Goal: Book appointment/travel/reservation

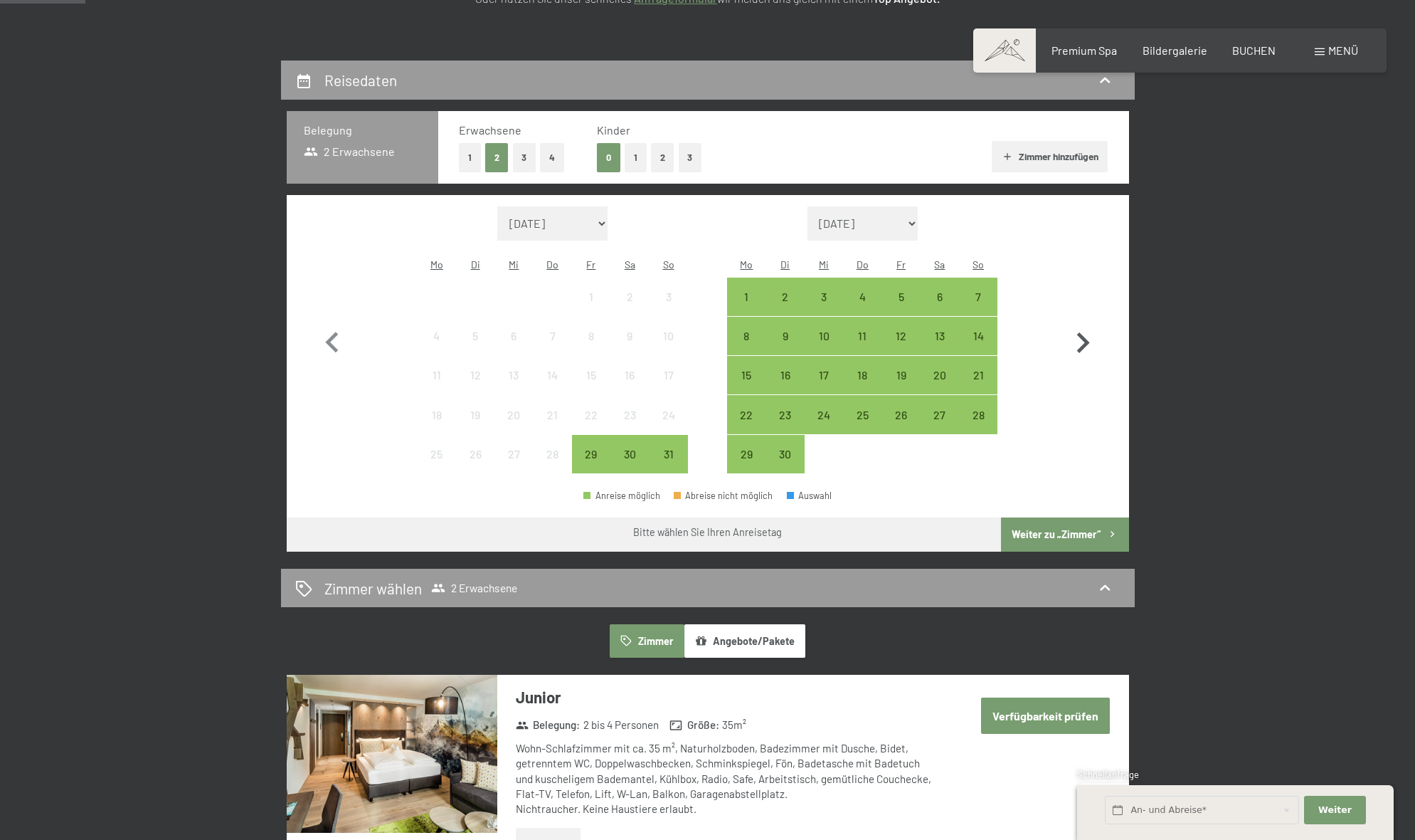
scroll to position [280, 0]
click at [1082, 331] on icon "button" at bounding box center [1084, 342] width 13 height 20
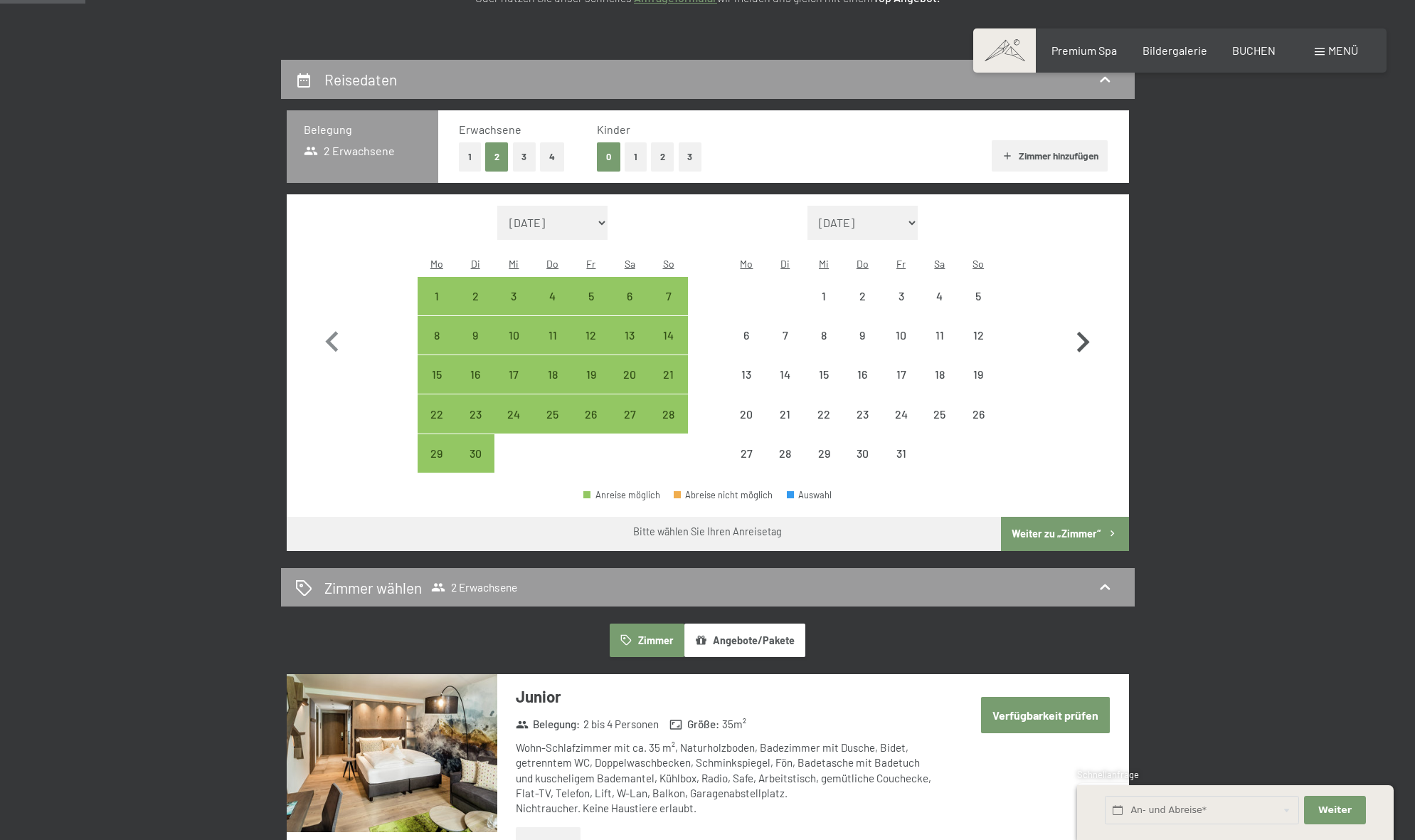
select select "[DATE]"
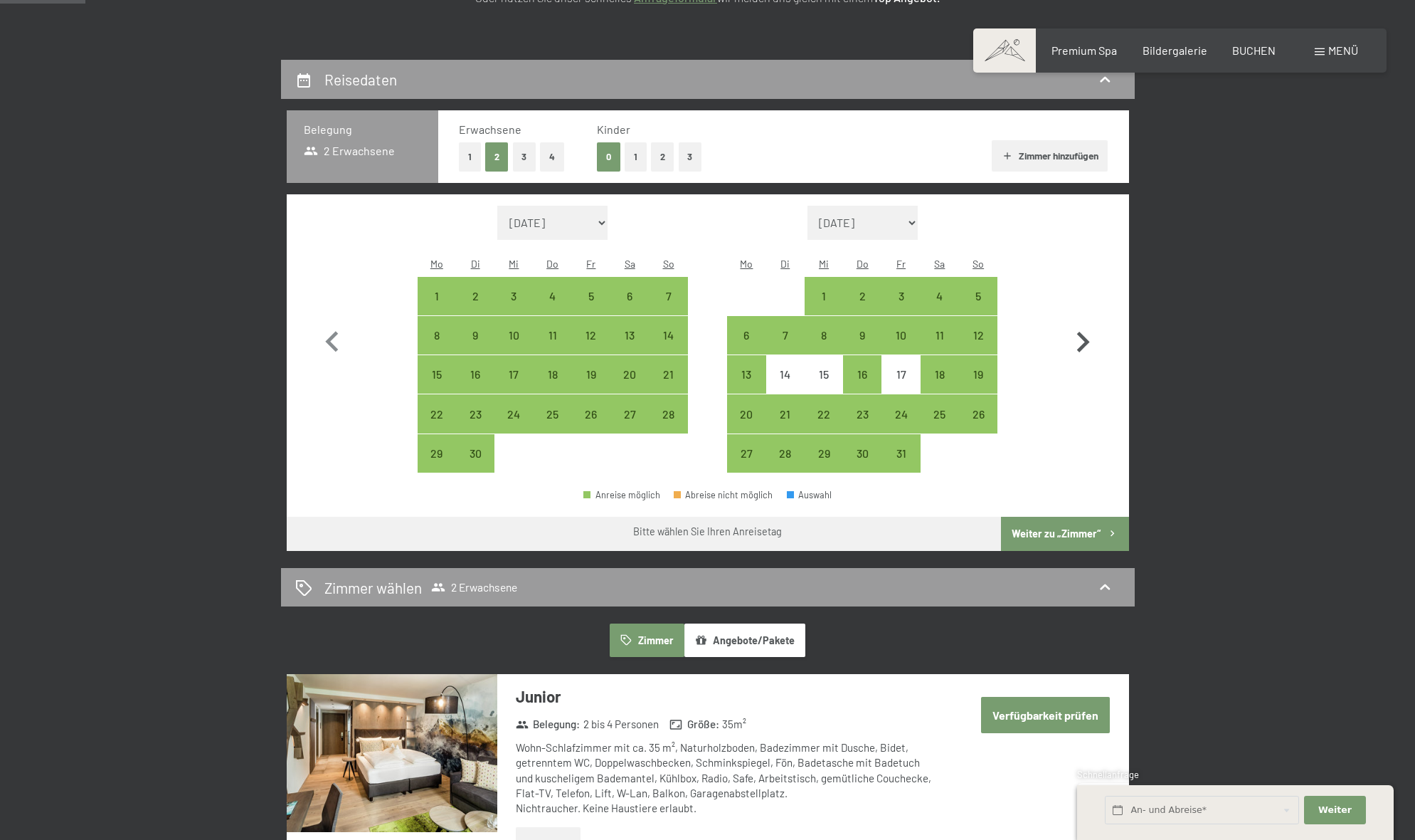
click at [1082, 331] on icon "button" at bounding box center [1084, 342] width 13 height 20
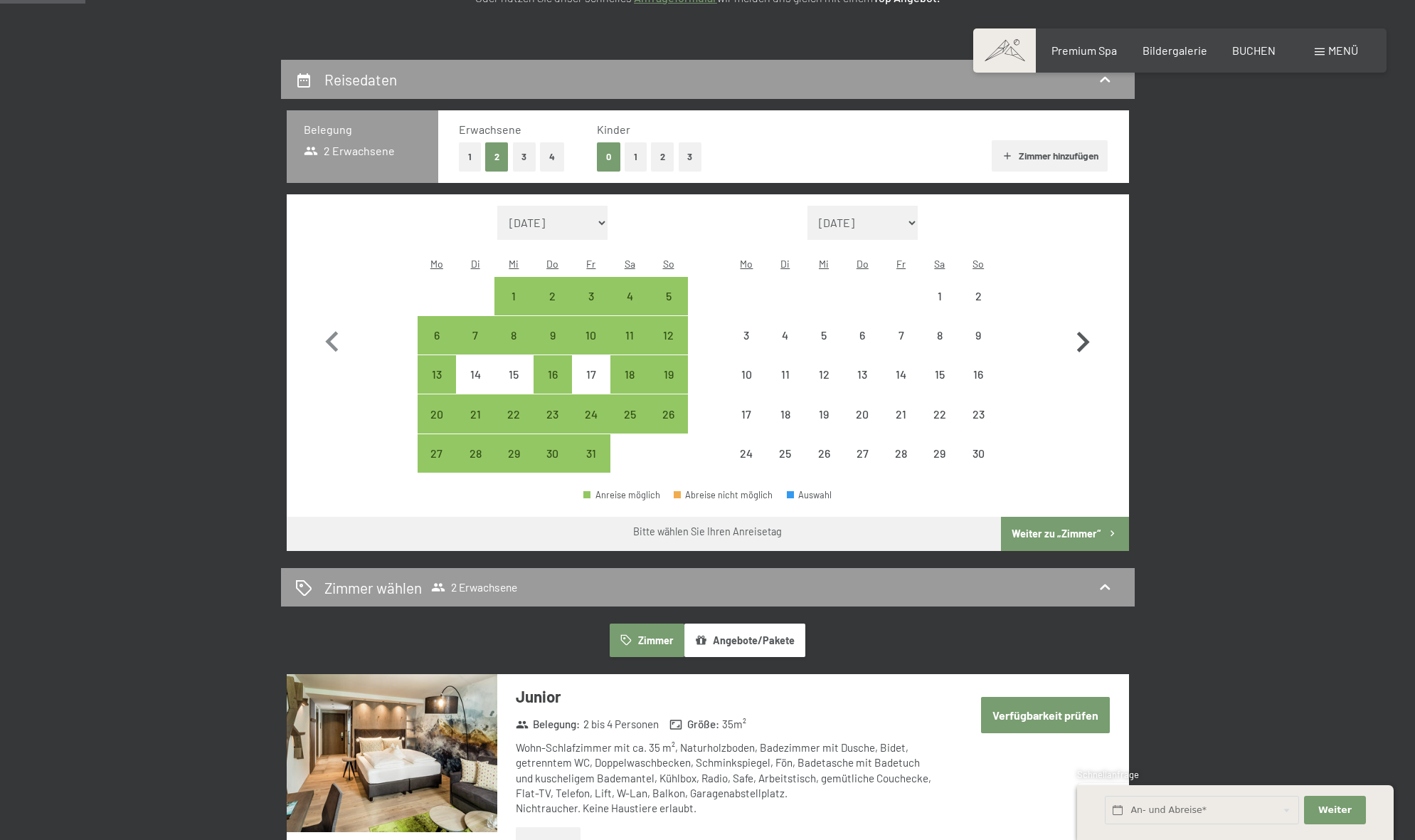
select select "[DATE]"
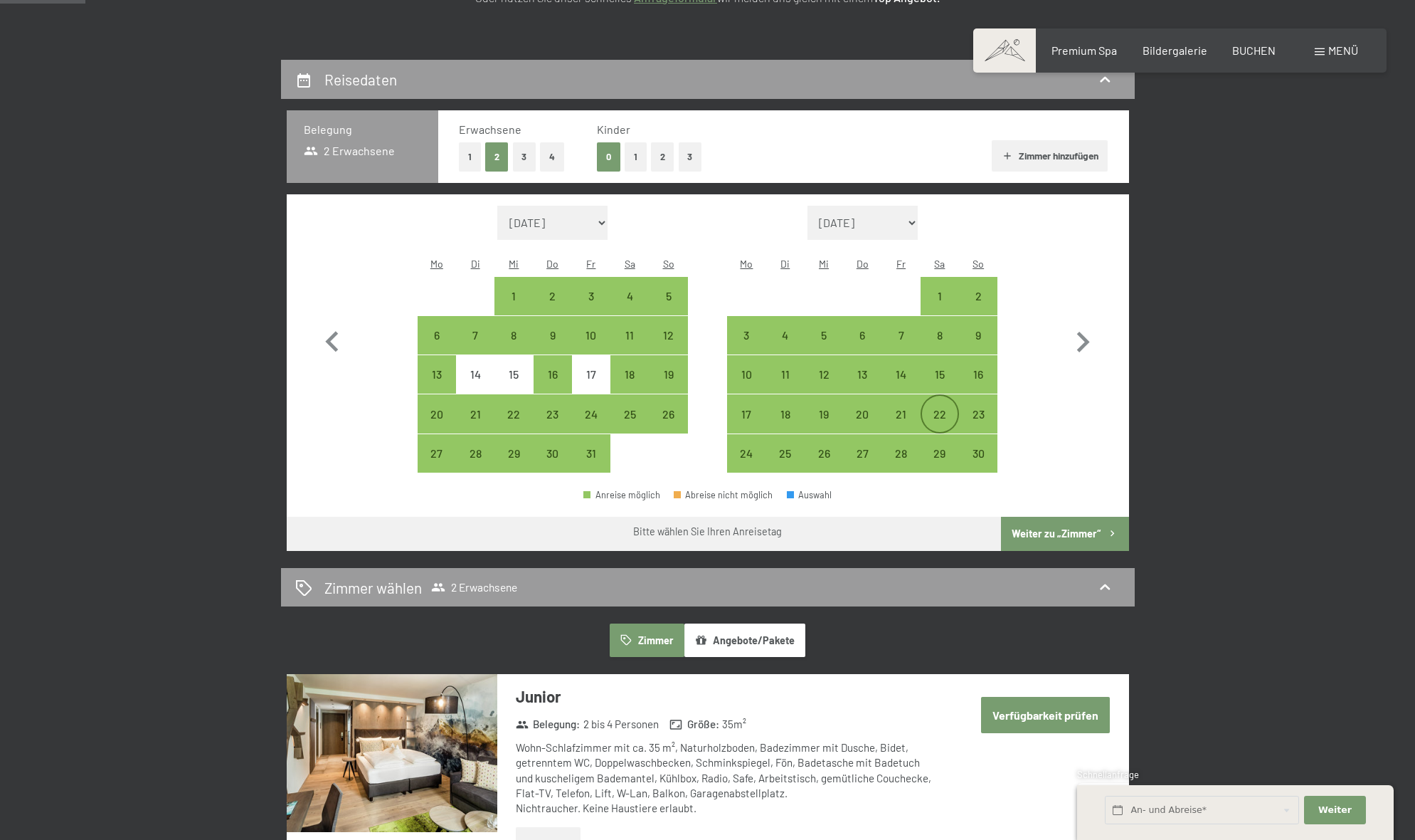
click at [943, 409] on div "22" at bounding box center [940, 426] width 36 height 36
select select "[DATE]"
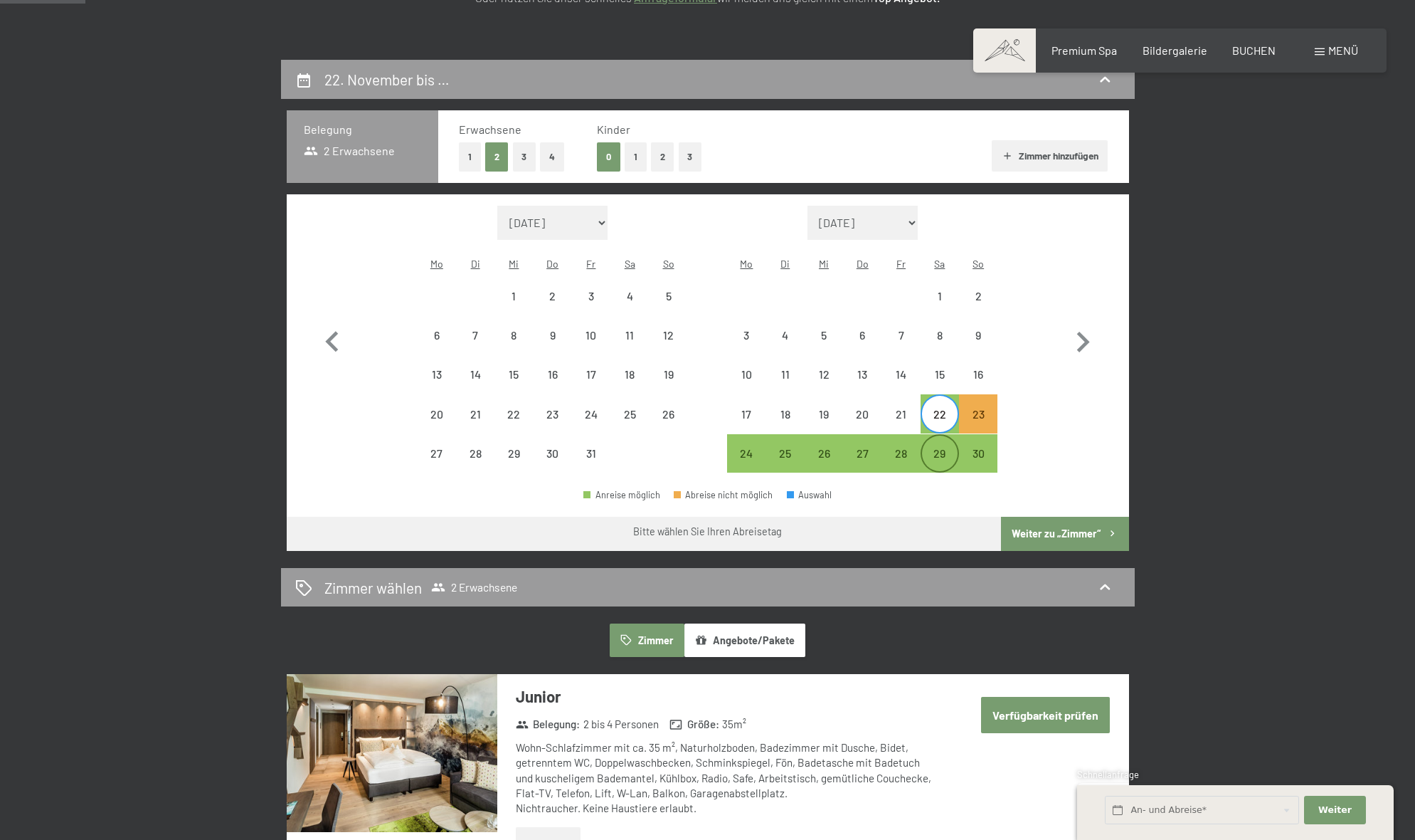
click at [943, 447] on div "29" at bounding box center [940, 465] width 36 height 36
select select "[DATE]"
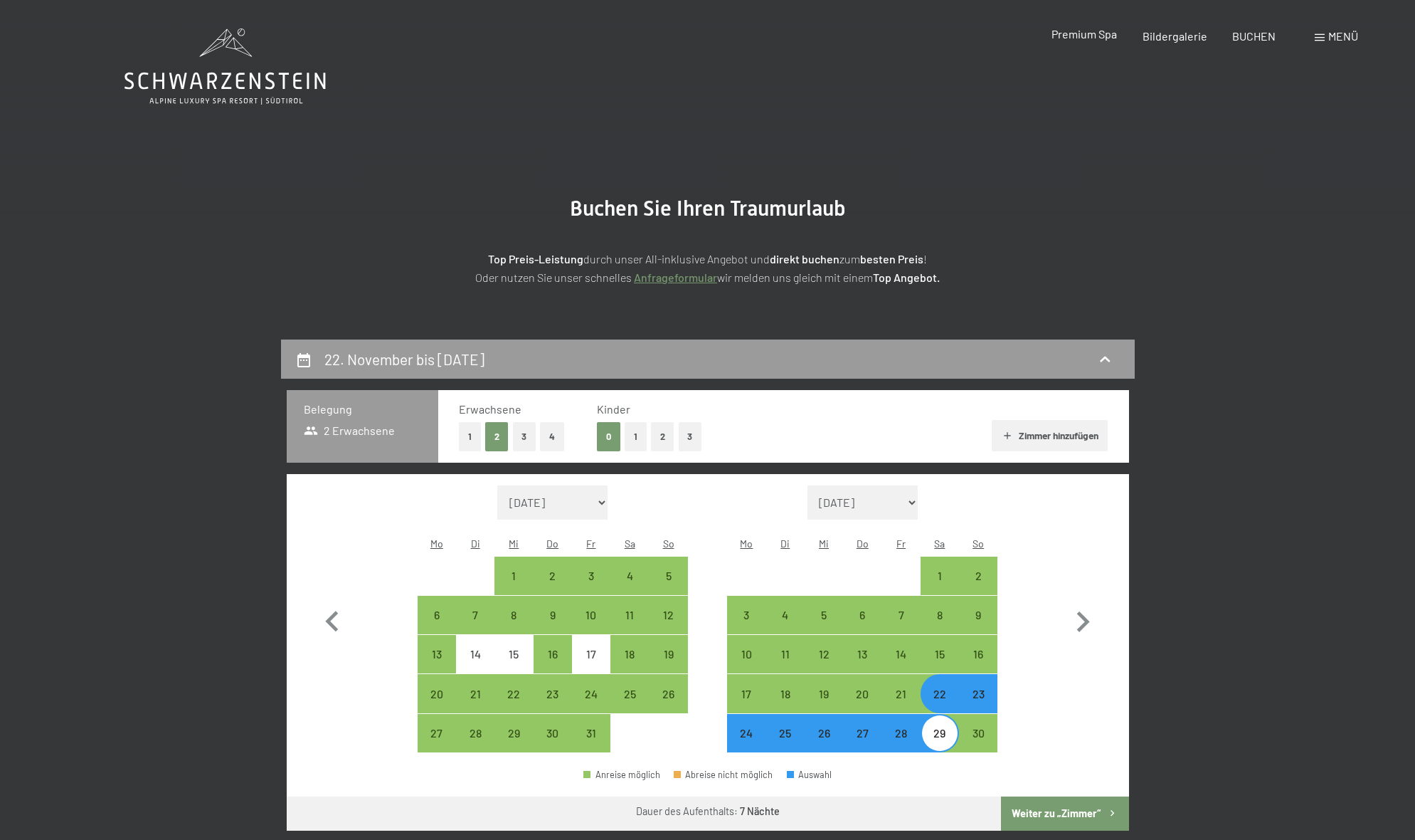
scroll to position [0, 1]
click at [1088, 30] on span "Premium Spa" at bounding box center [1084, 34] width 66 height 14
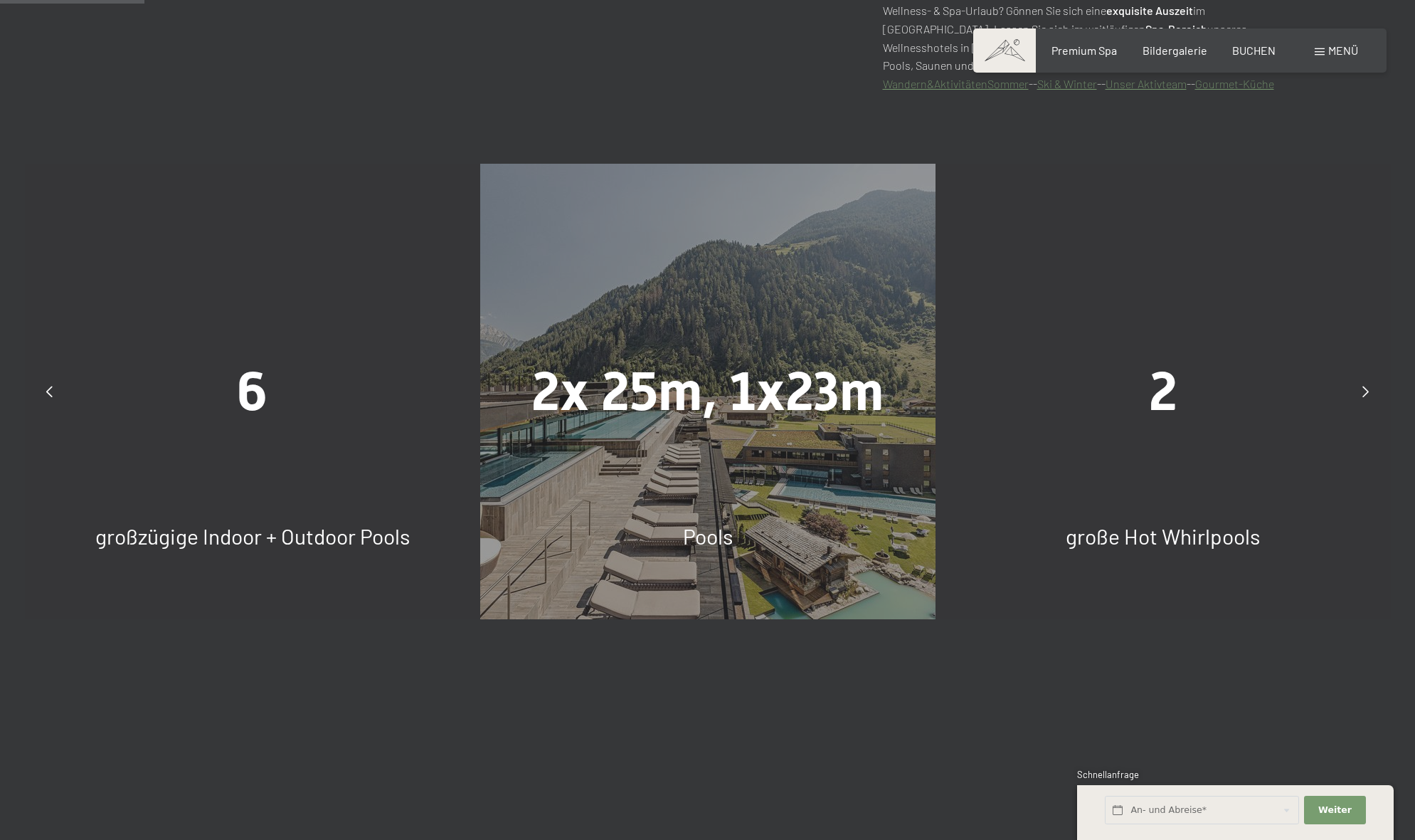
scroll to position [1125, 0]
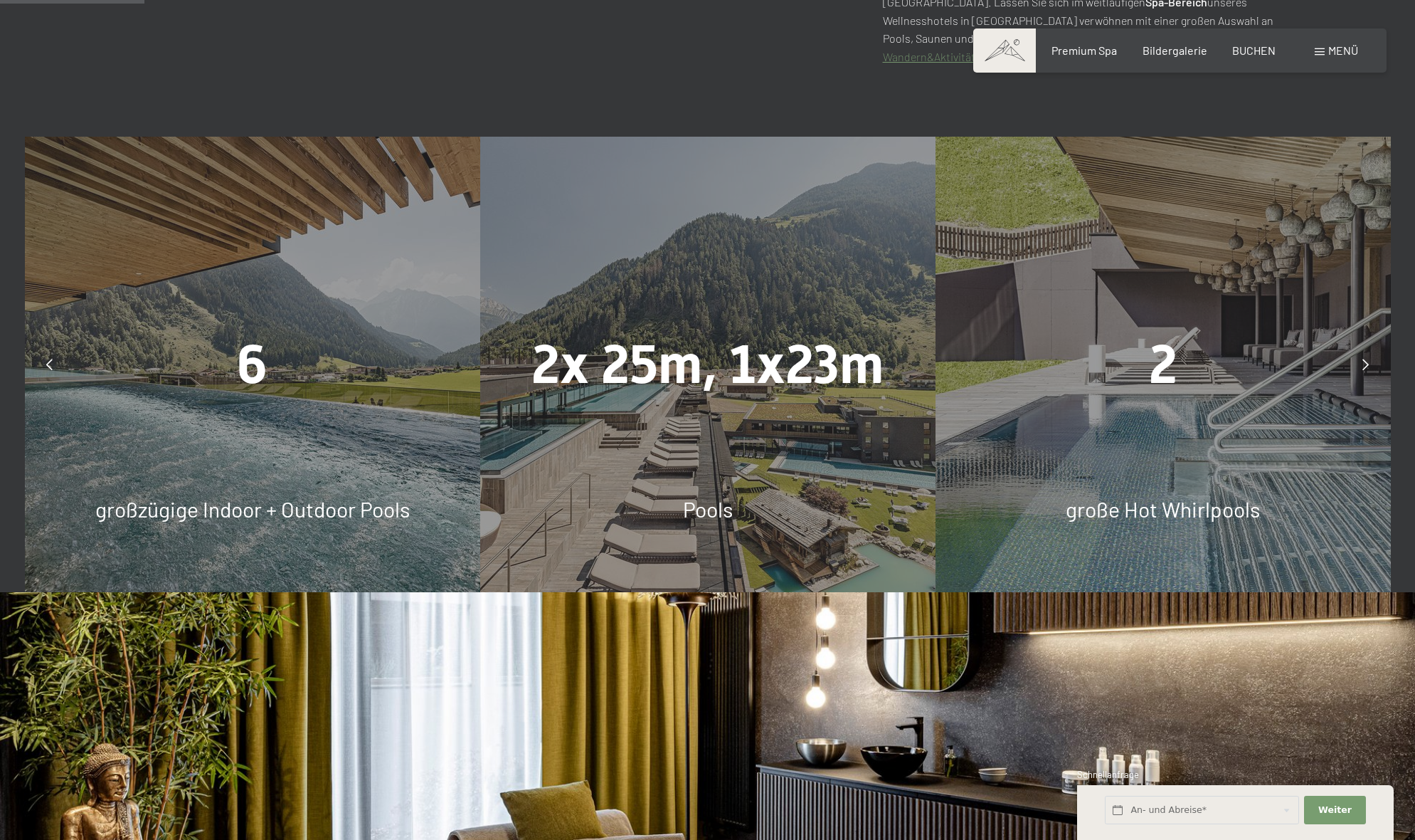
drag, startPoint x: 289, startPoint y: 377, endPoint x: 272, endPoint y: 372, distance: 17.7
click at [286, 376] on div "6" at bounding box center [252, 364] width 455 height 75
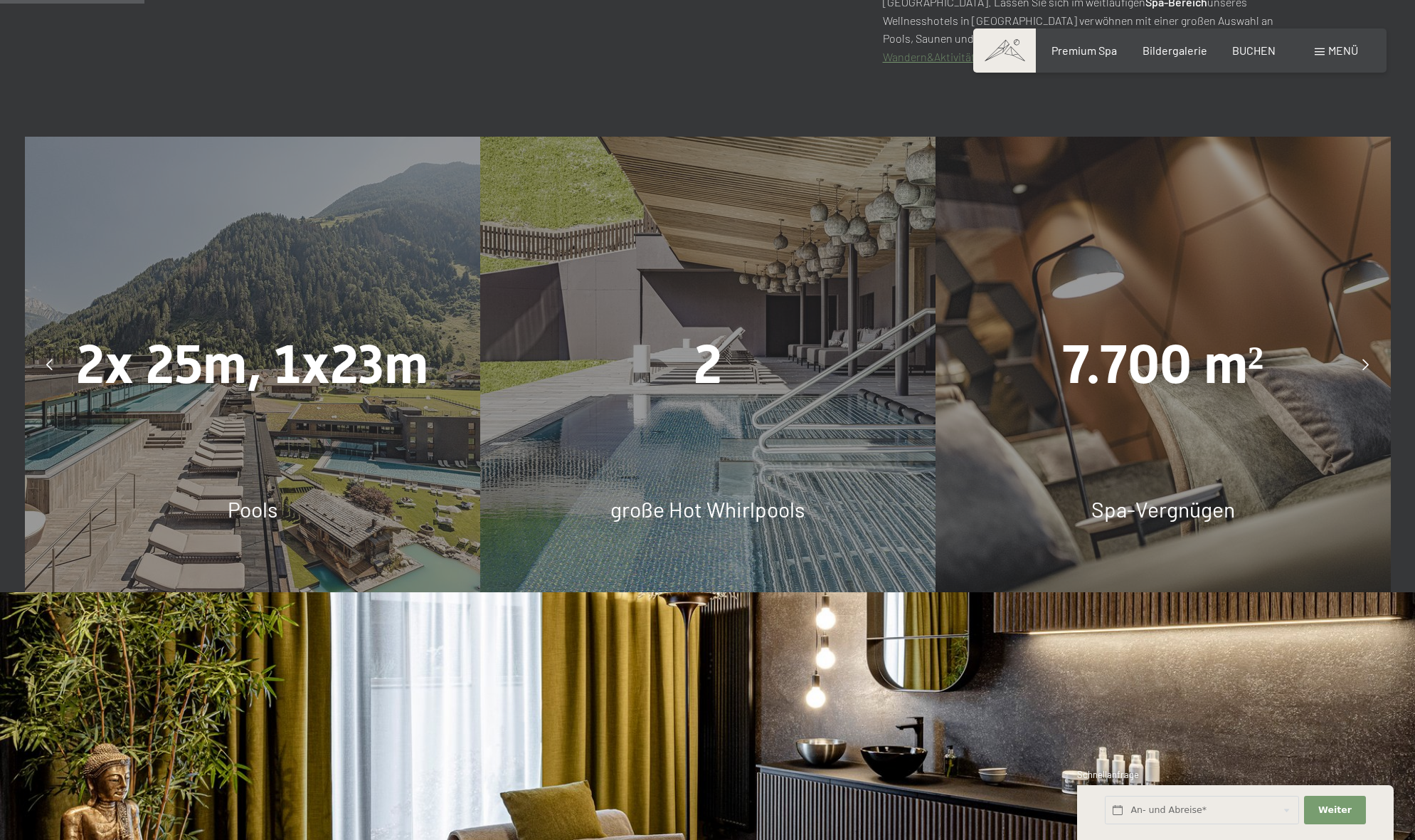
click at [250, 366] on span "2x 25m, 1x23m" at bounding box center [252, 364] width 352 height 63
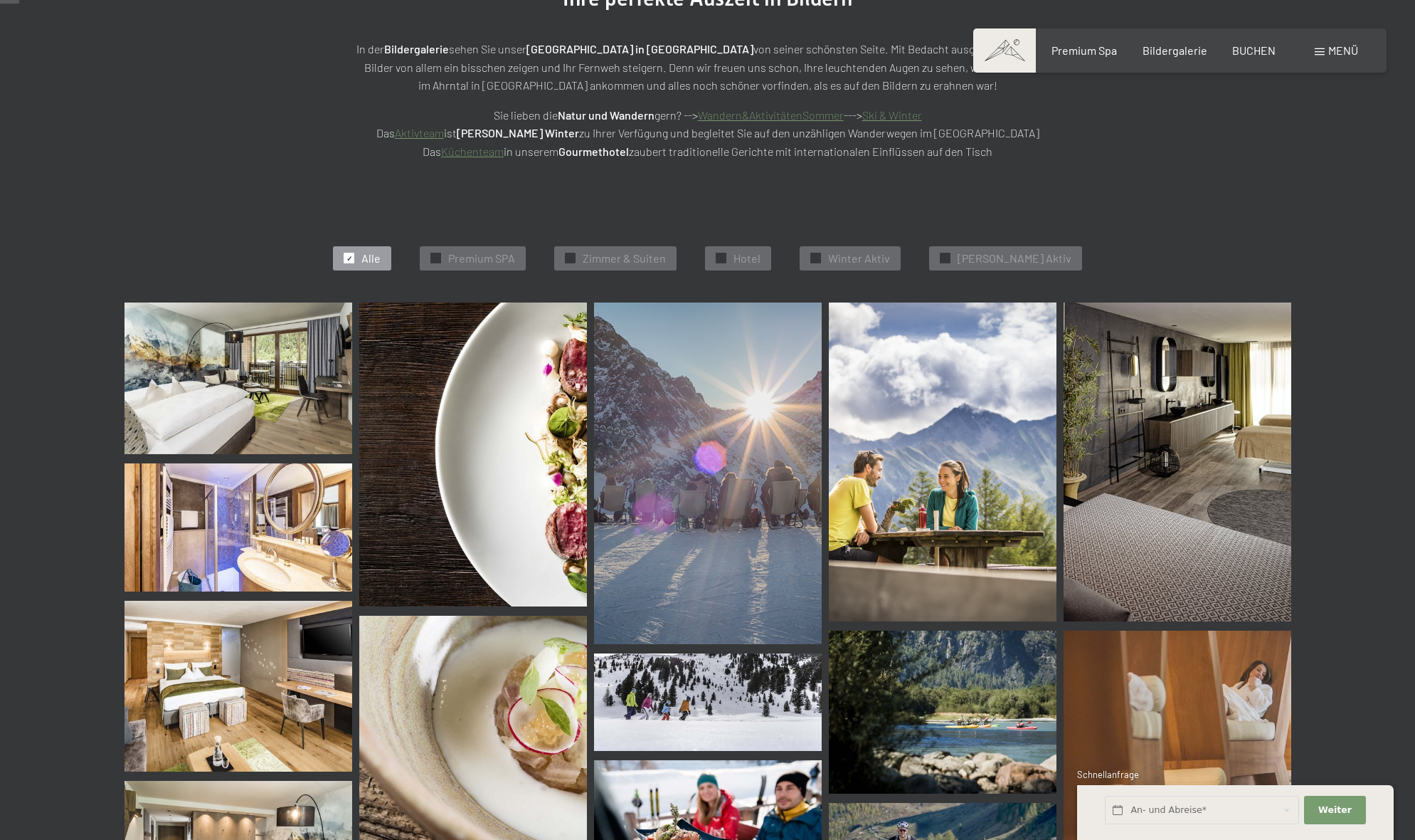
scroll to position [240, 0]
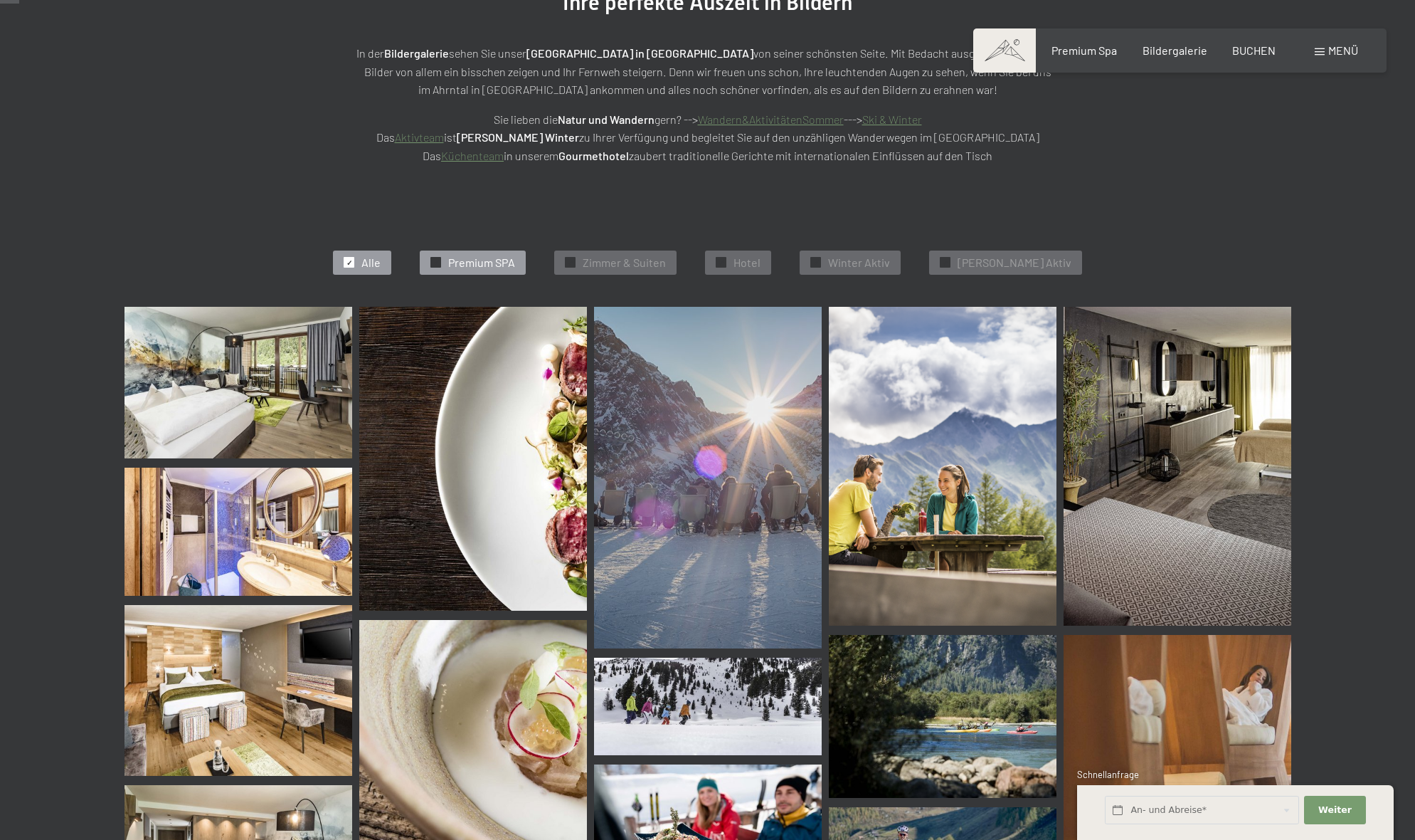
click at [511, 255] on span "Premium SPA" at bounding box center [482, 262] width 67 height 15
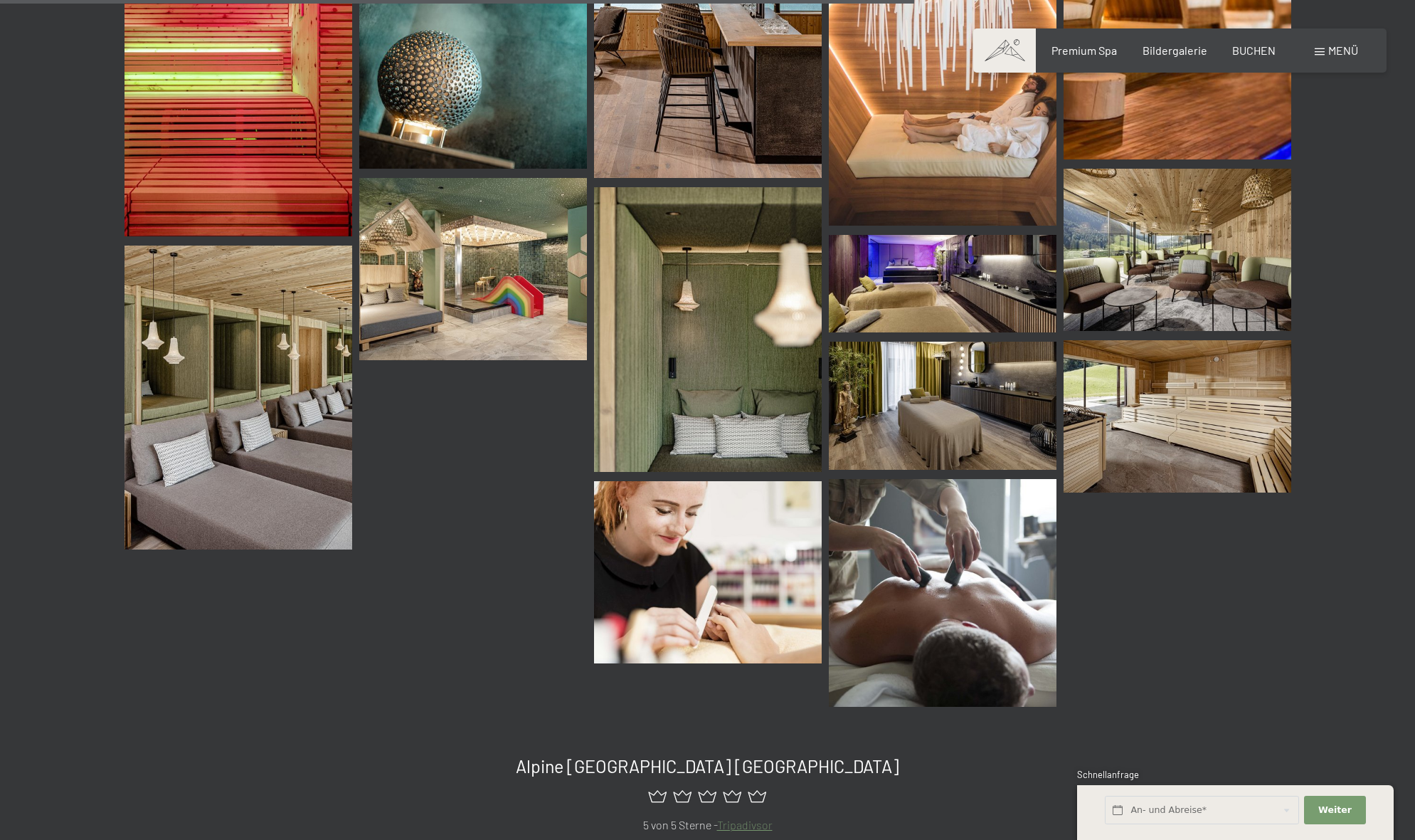
scroll to position [1827, 0]
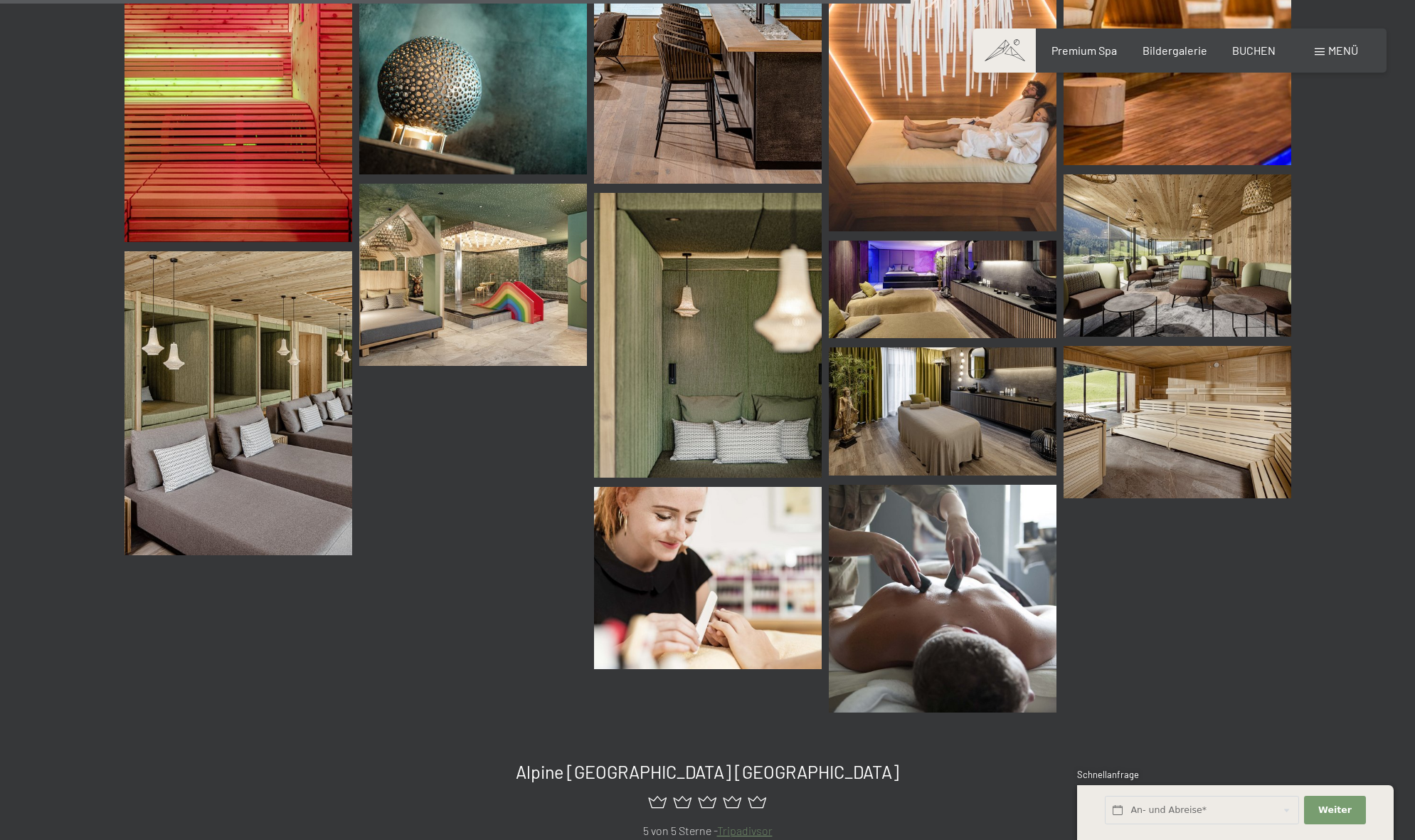
click at [257, 109] on img at bounding box center [239, 82] width 228 height 319
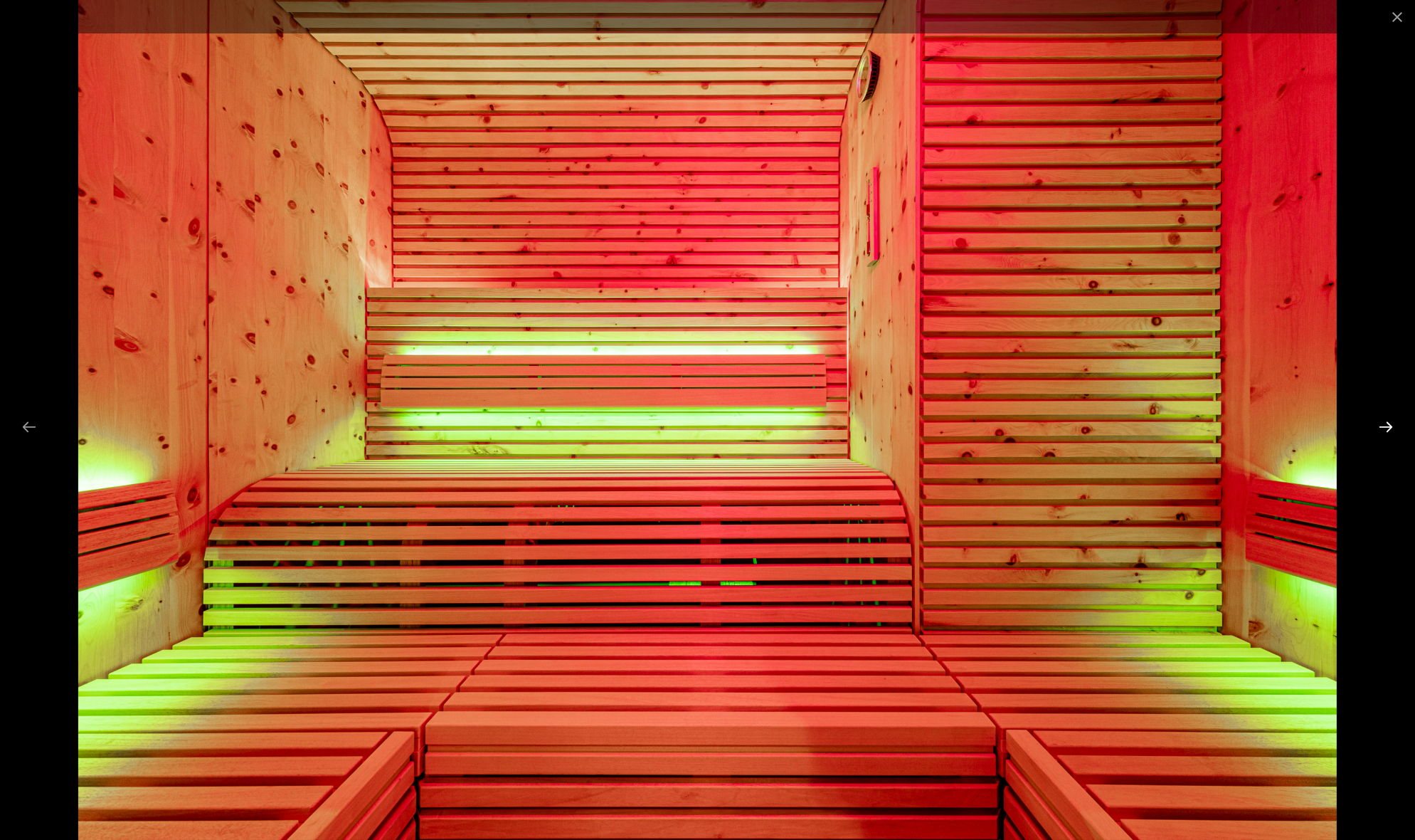
click at [1387, 423] on button "Next slide" at bounding box center [1386, 427] width 30 height 28
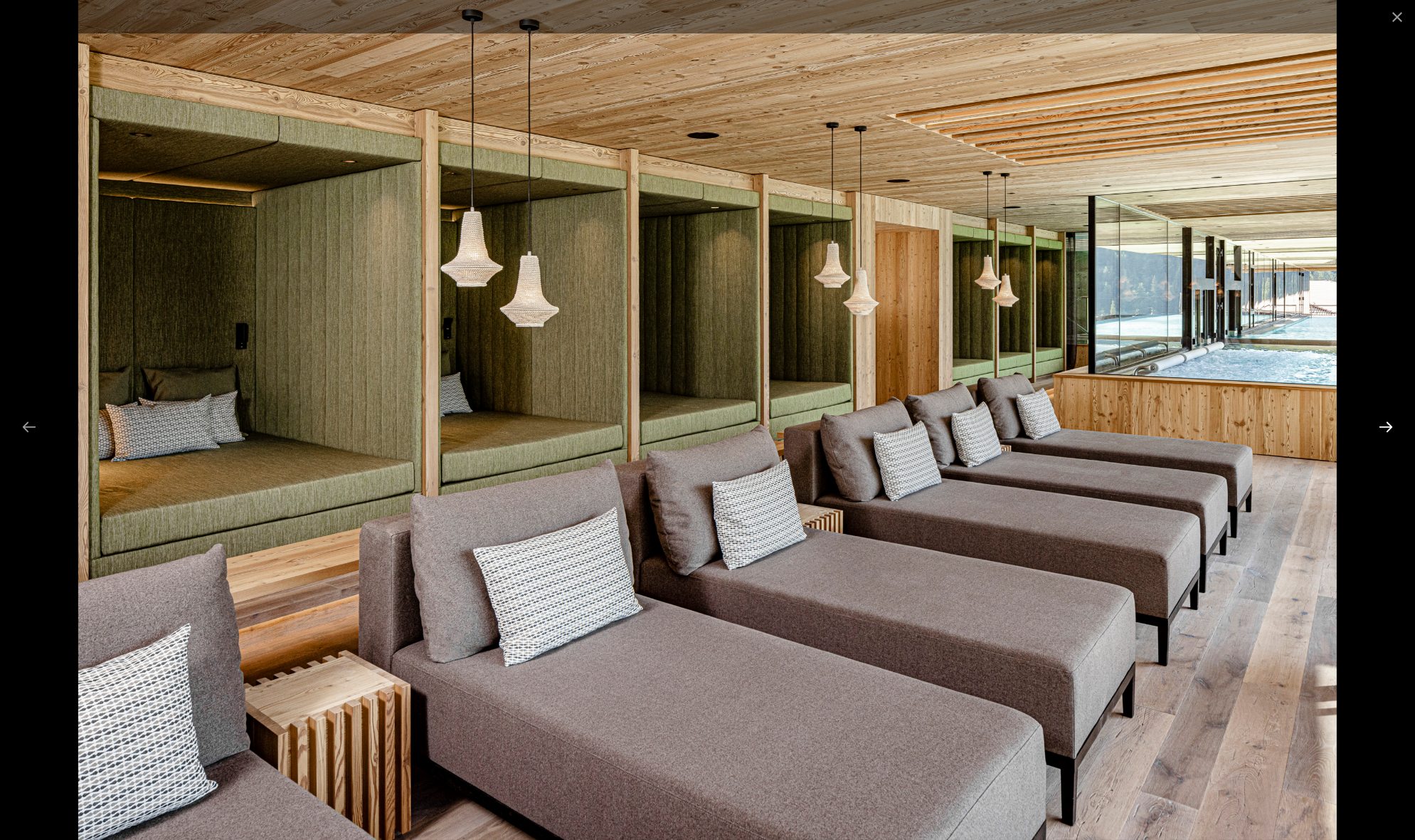
click at [1387, 423] on button "Next slide" at bounding box center [1386, 427] width 30 height 28
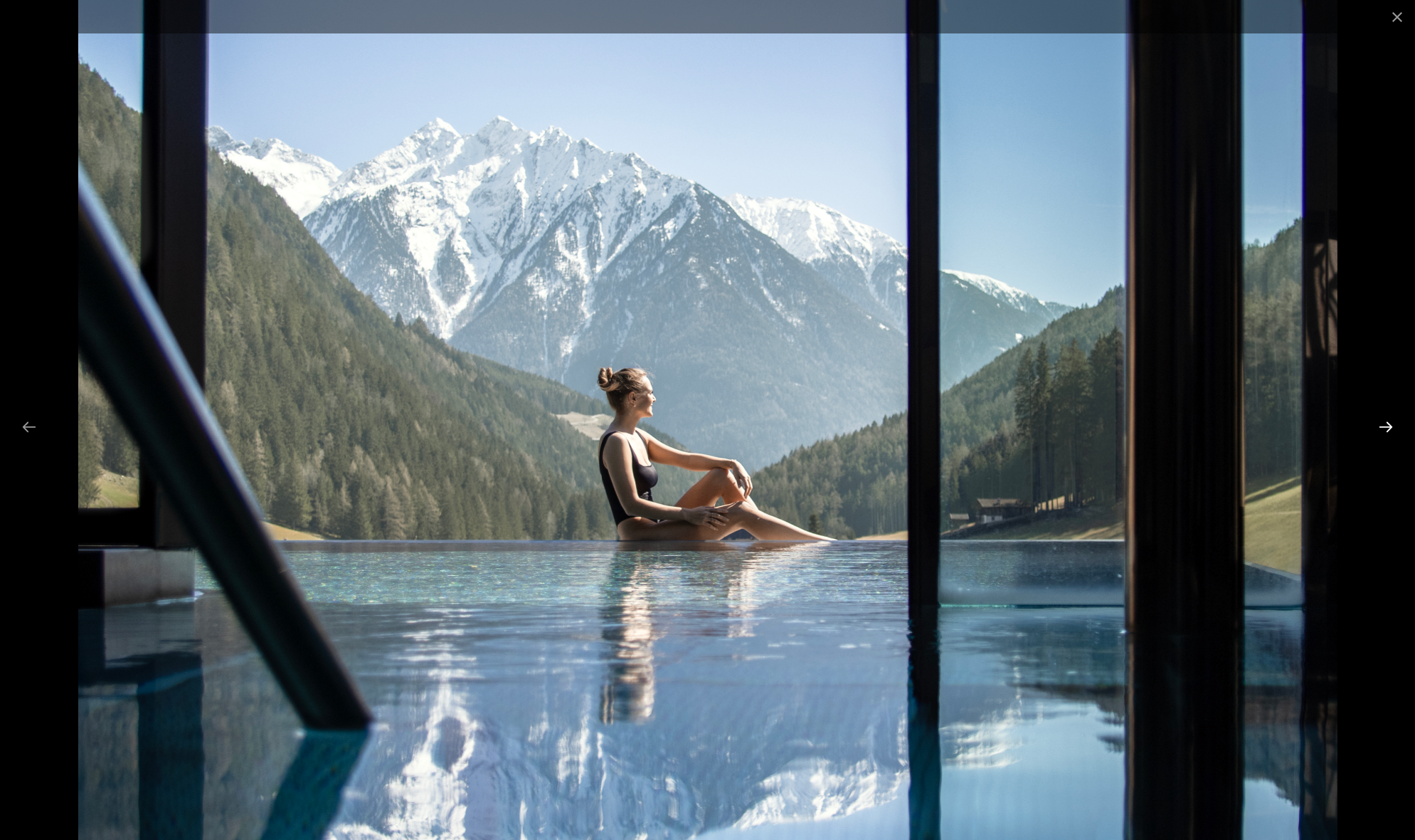
click at [1387, 423] on button "Next slide" at bounding box center [1386, 427] width 30 height 28
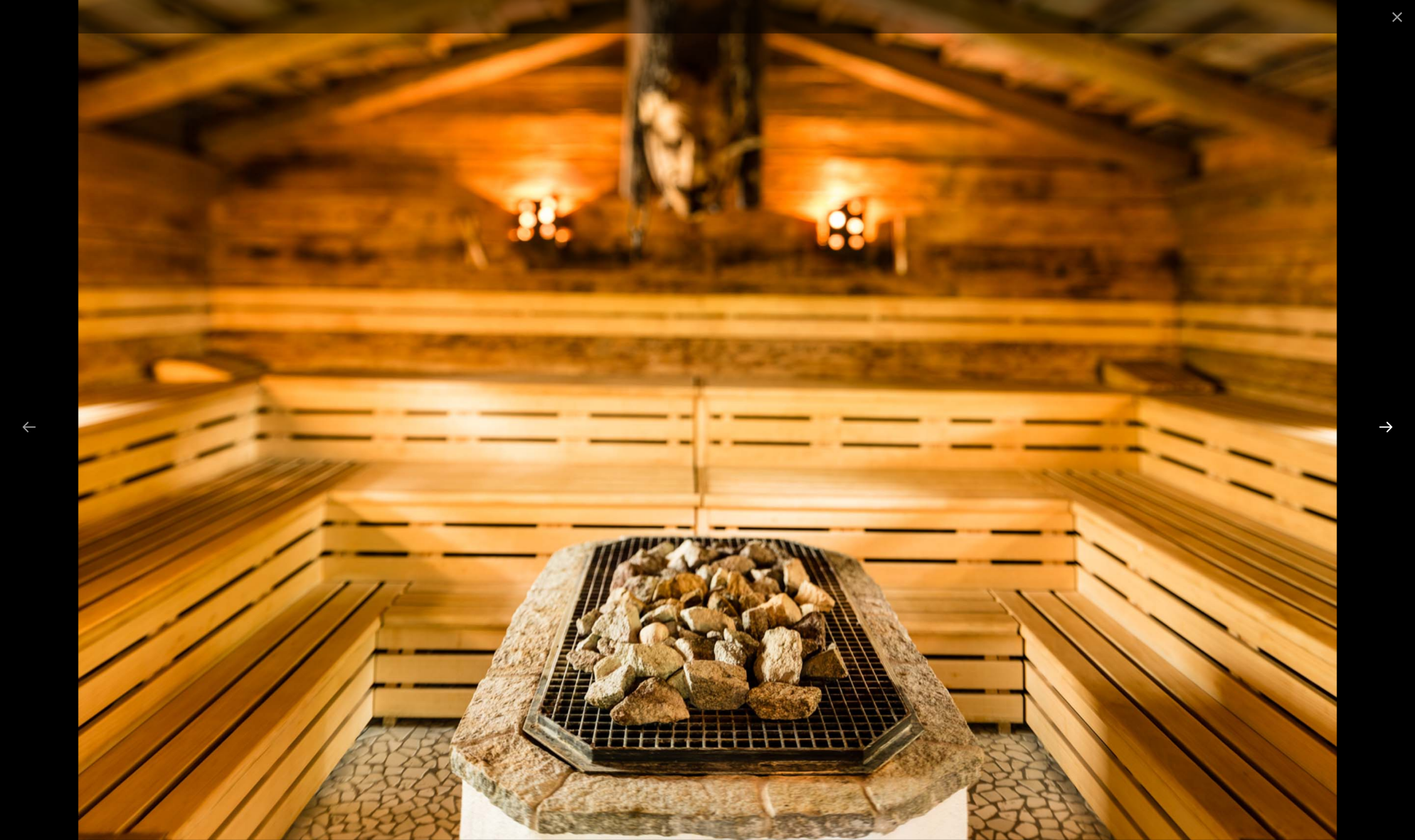
click at [1387, 423] on button "Next slide" at bounding box center [1386, 427] width 30 height 28
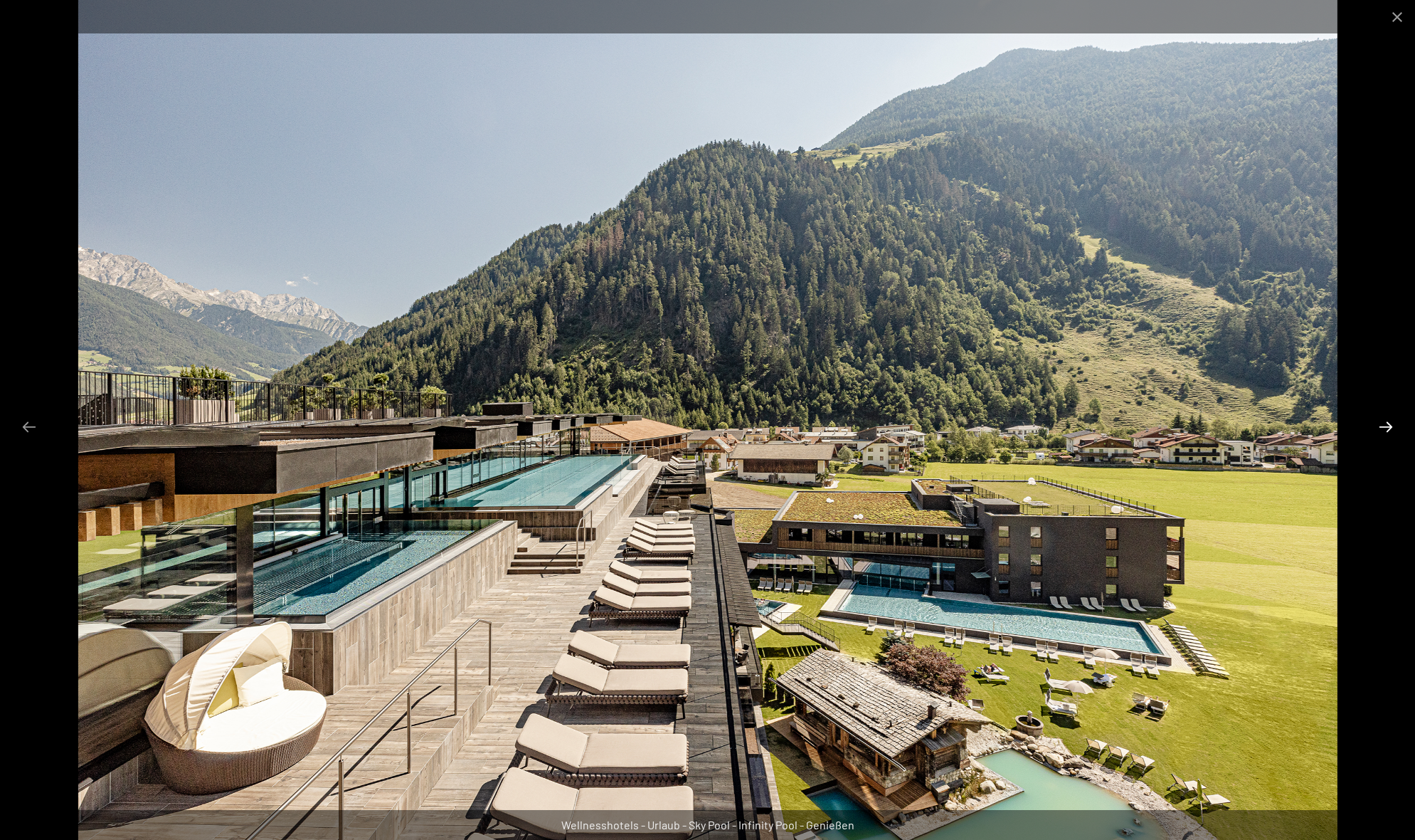
click at [1387, 423] on button "Next slide" at bounding box center [1386, 427] width 30 height 28
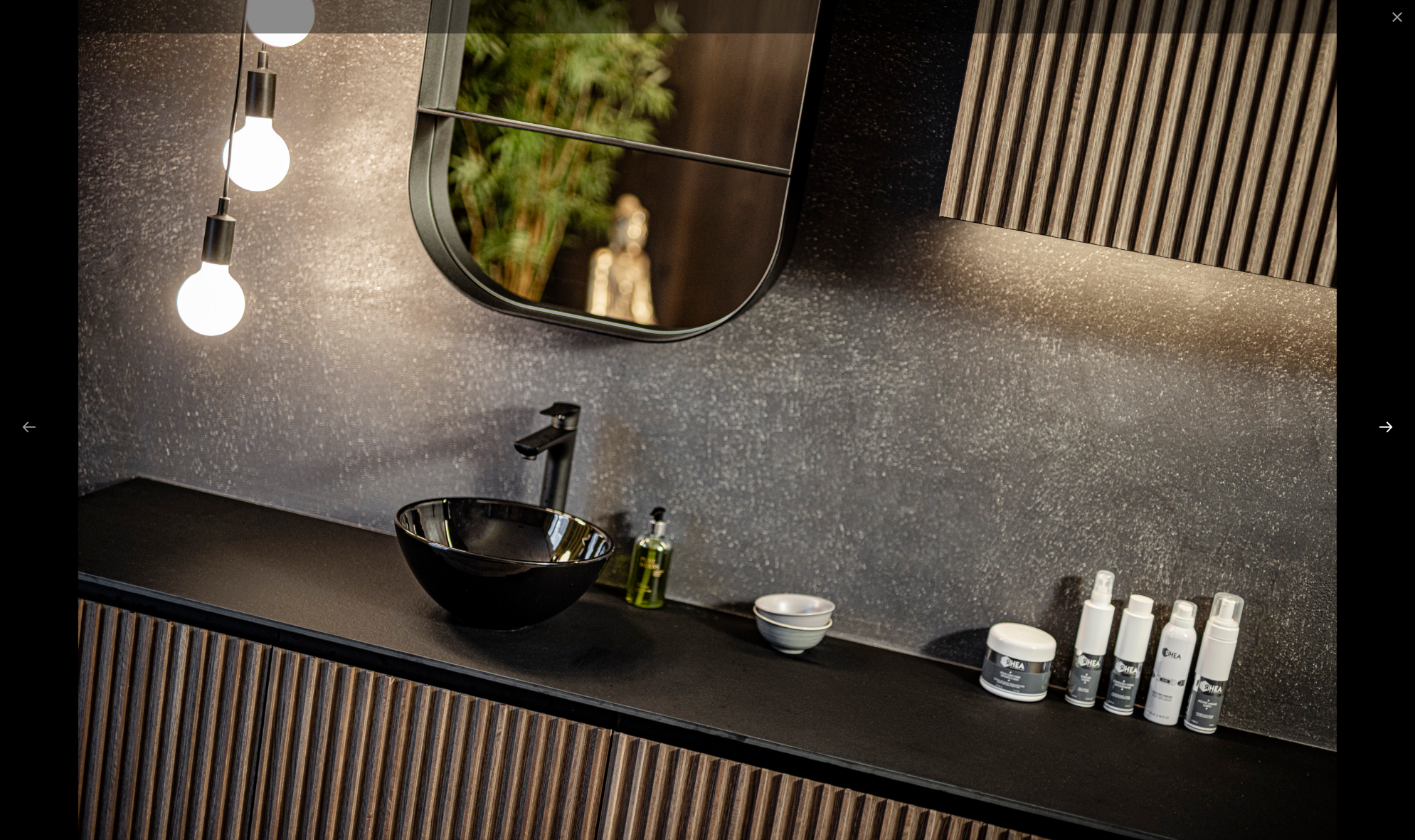
click at [1387, 423] on button "Next slide" at bounding box center [1386, 427] width 30 height 28
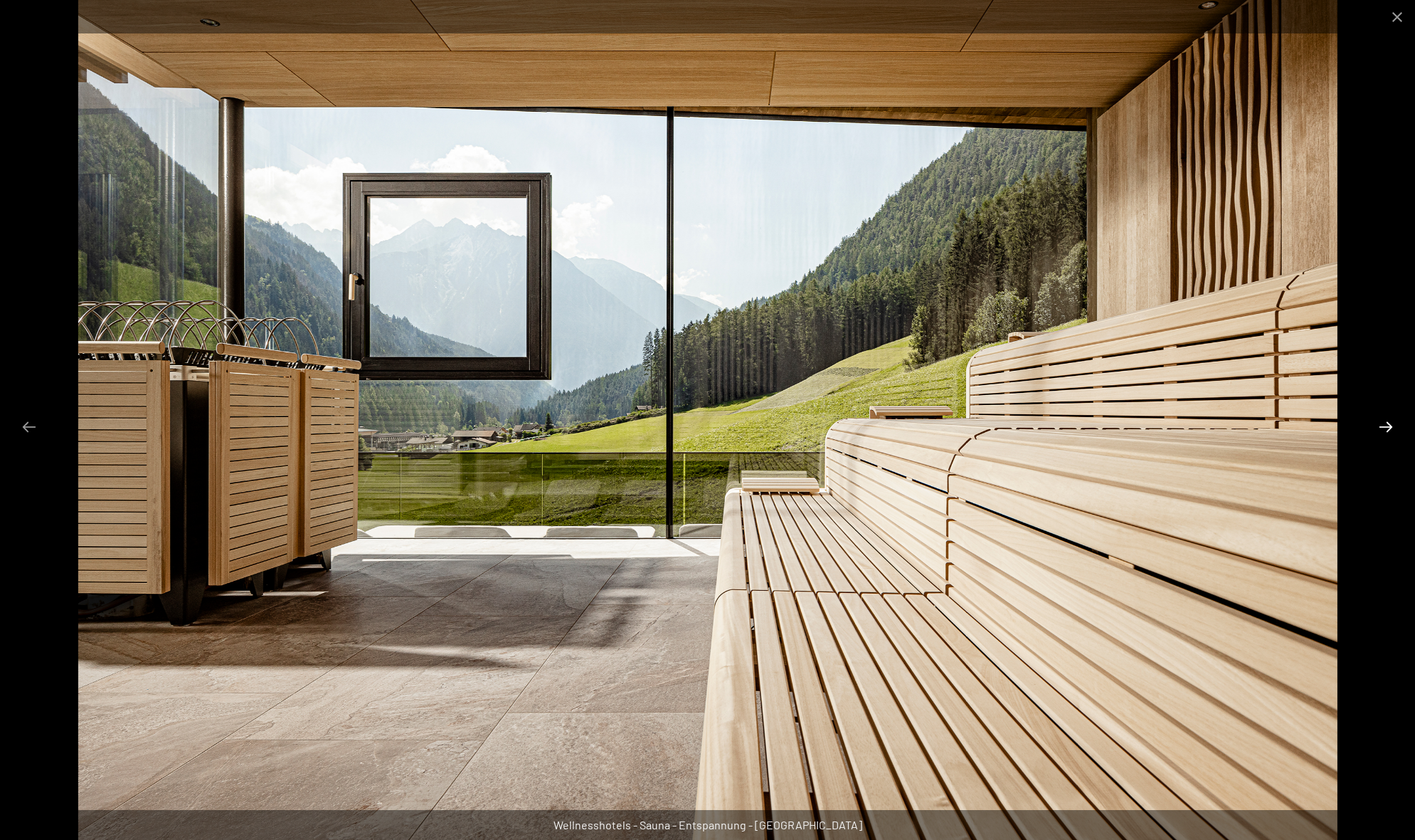
click at [1387, 423] on button "Next slide" at bounding box center [1386, 427] width 30 height 28
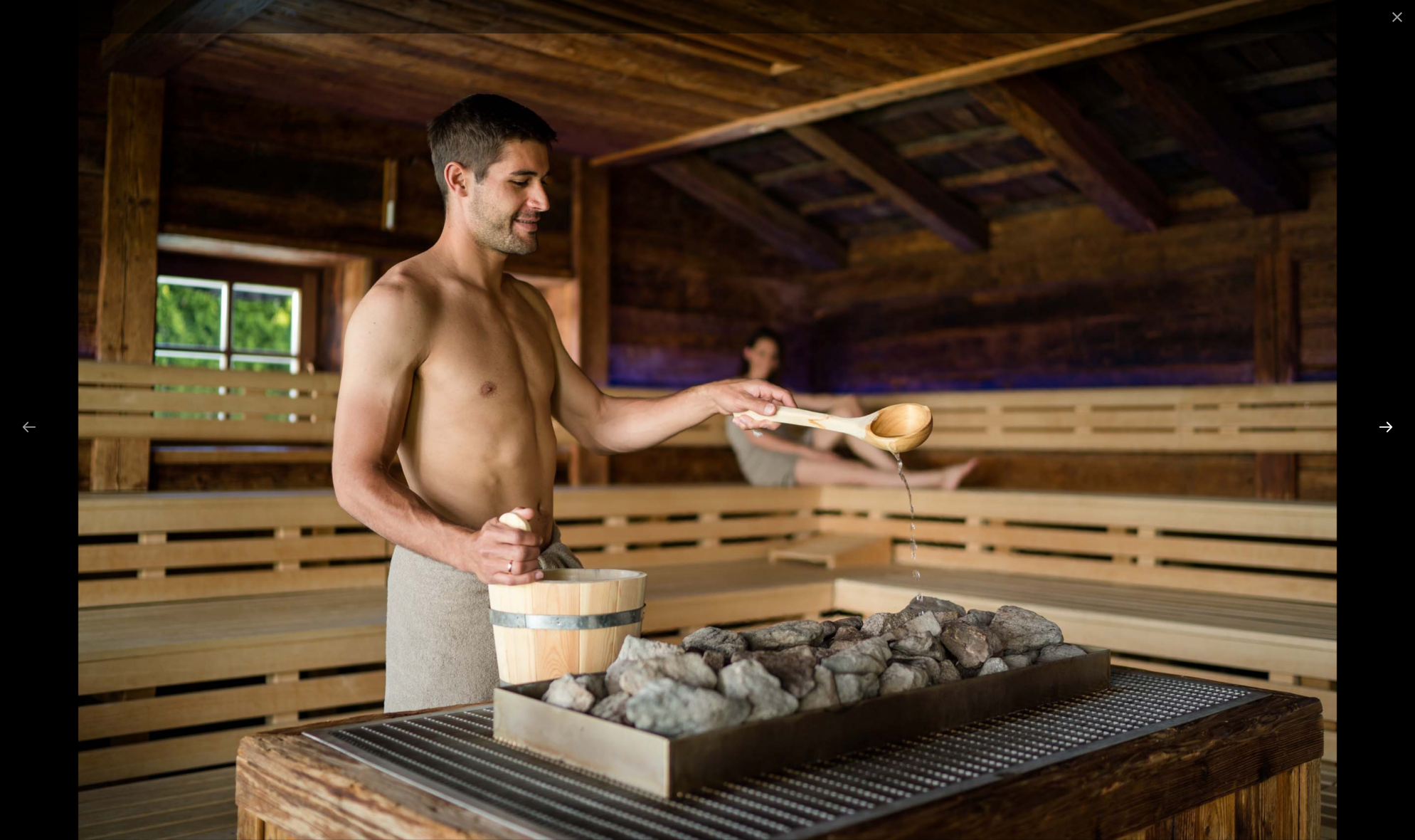
click at [1387, 423] on button "Next slide" at bounding box center [1386, 427] width 30 height 28
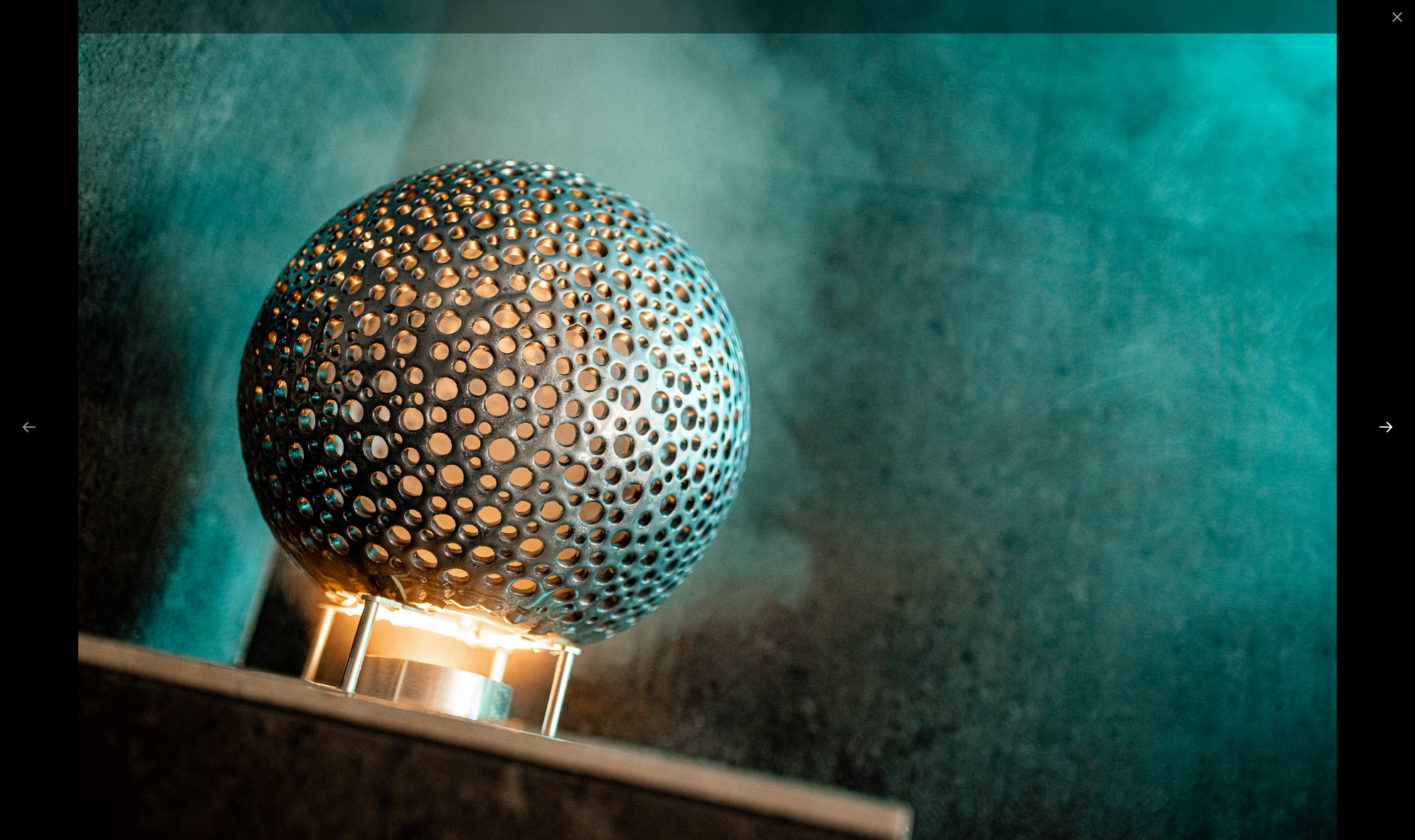
click at [1387, 423] on button "Next slide" at bounding box center [1386, 427] width 30 height 28
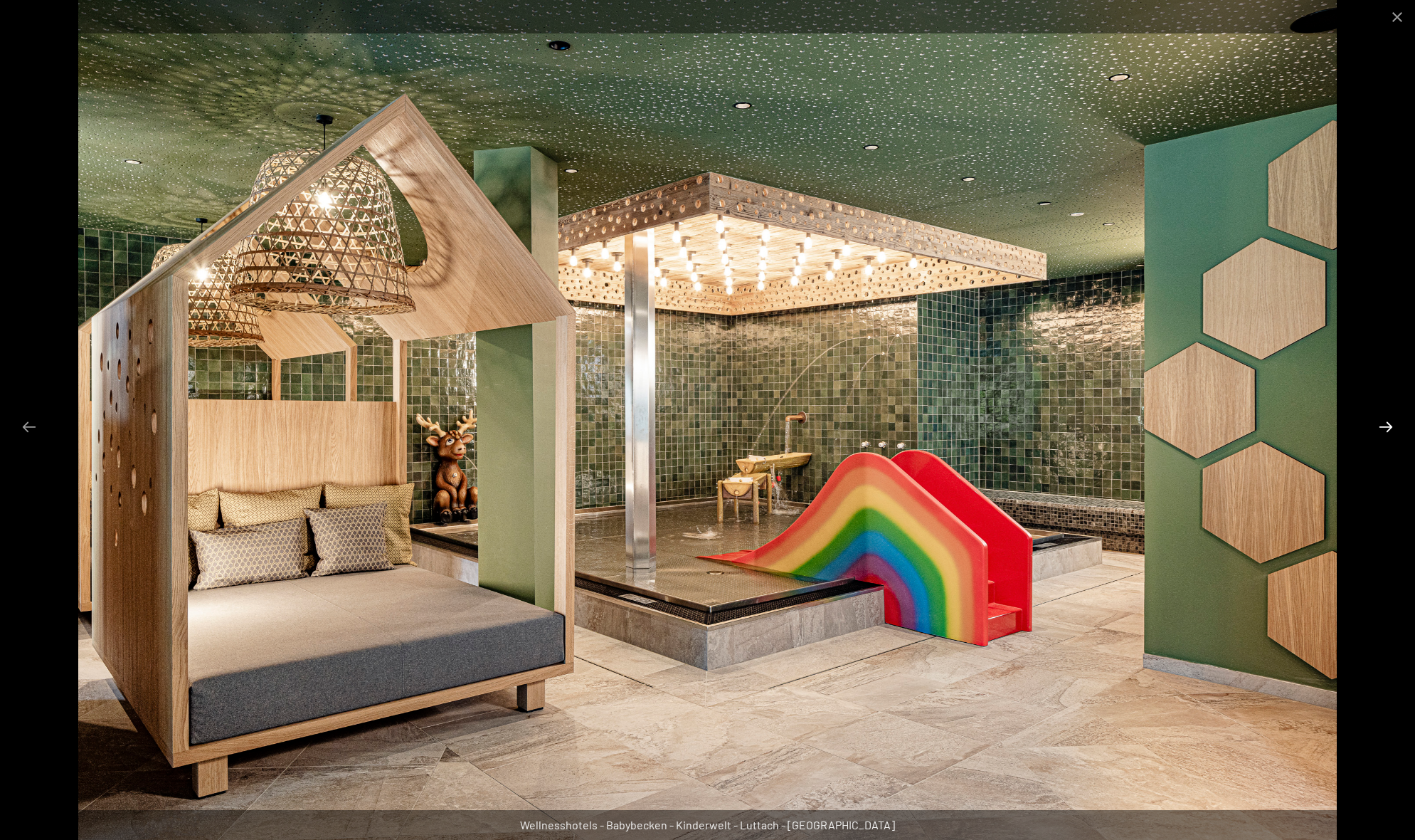
click at [1389, 423] on button "Next slide" at bounding box center [1386, 427] width 30 height 28
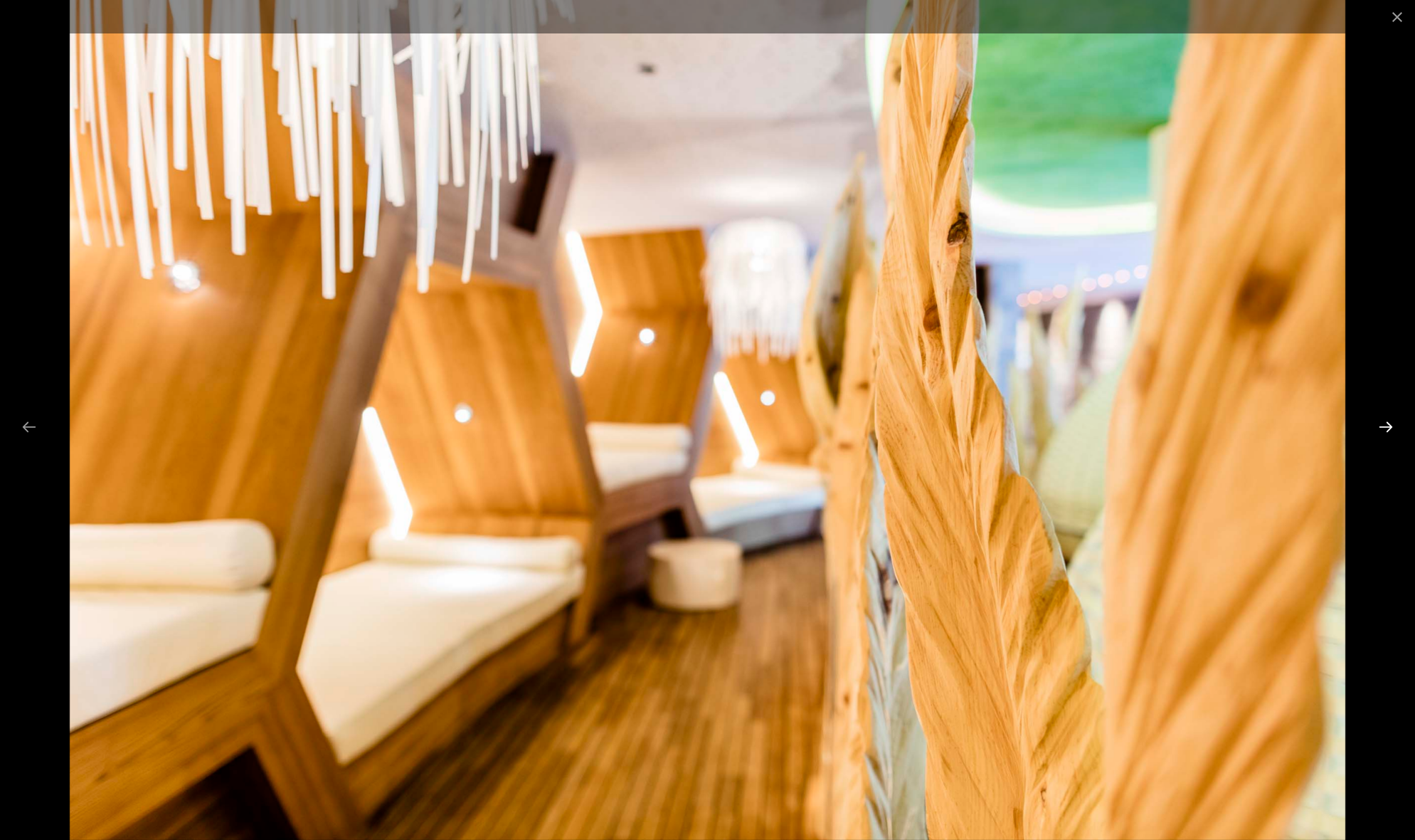
click at [1389, 423] on button "Next slide" at bounding box center [1386, 427] width 30 height 28
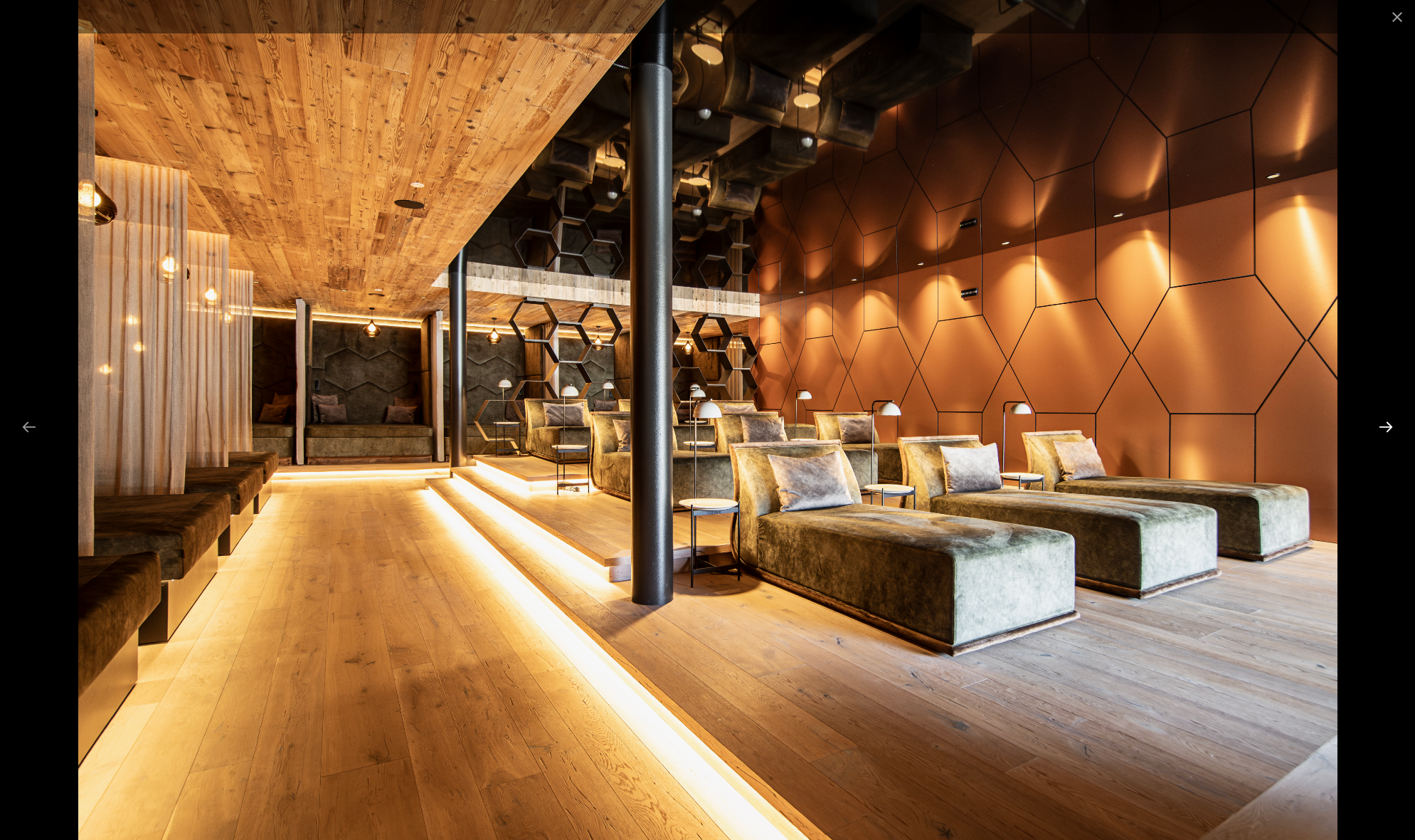
scroll to position [1836, 1]
click at [1388, 423] on button "Next slide" at bounding box center [1386, 427] width 30 height 28
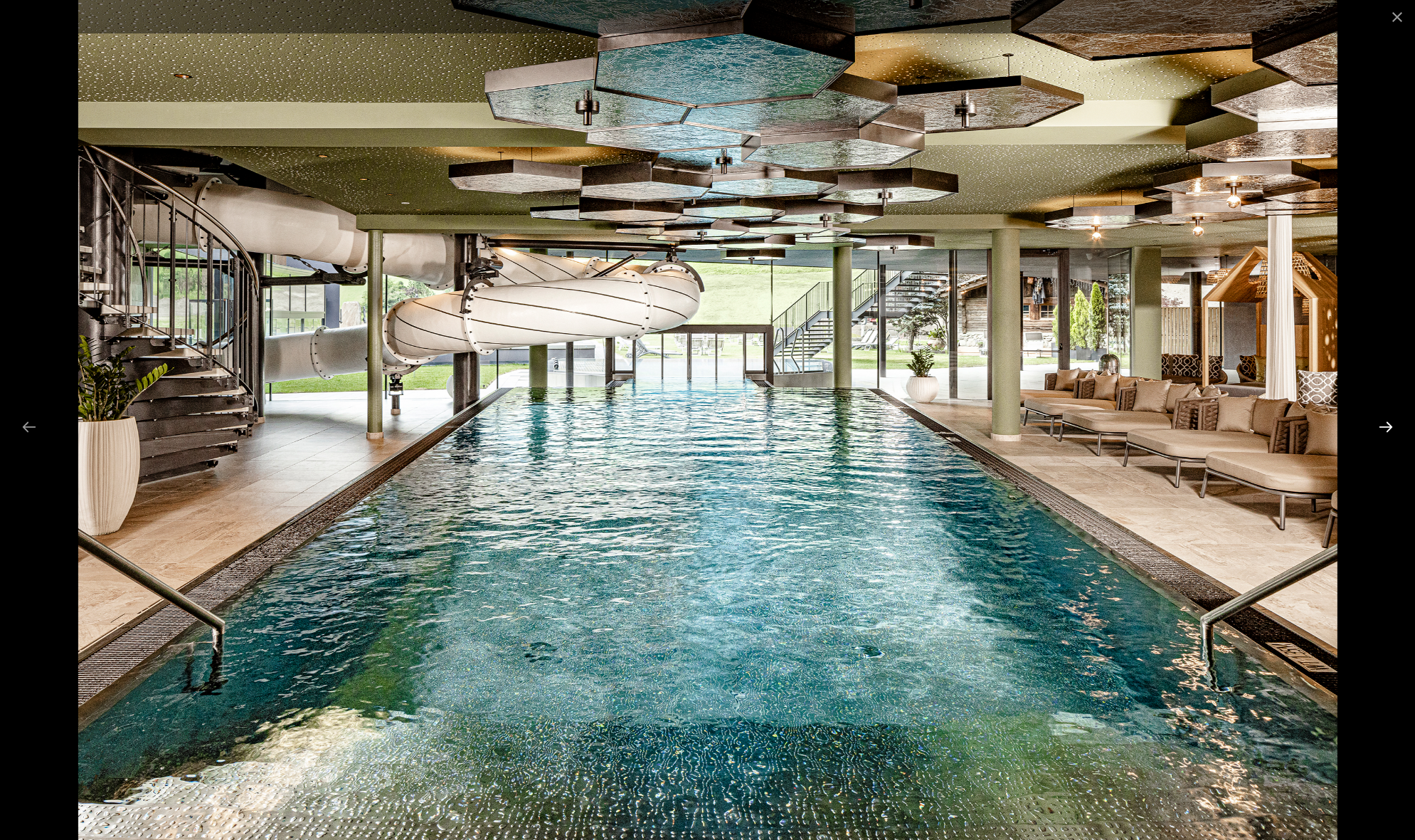
scroll to position [1839, 0]
